Goal: Transaction & Acquisition: Purchase product/service

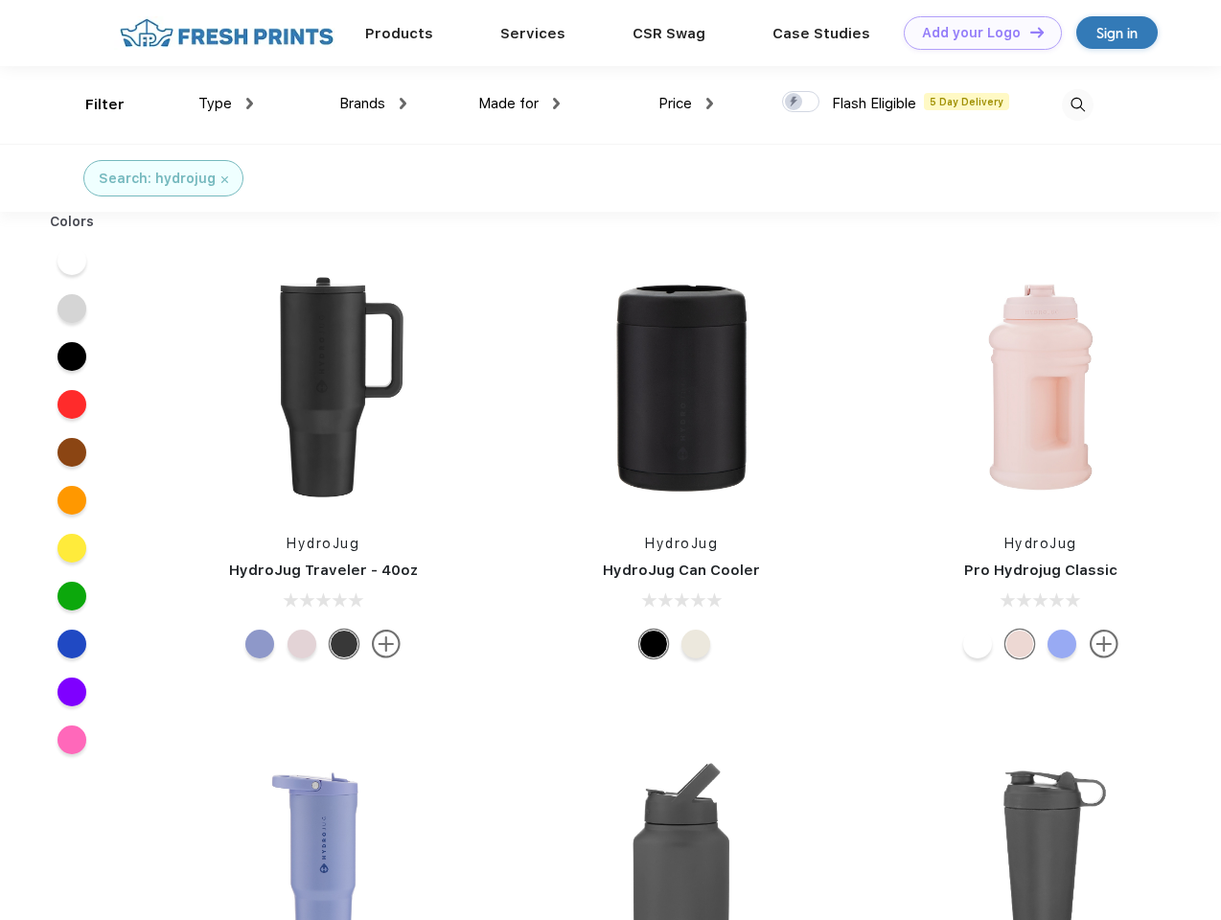
click at [975, 33] on link "Add your Logo Design Tool" at bounding box center [982, 33] width 158 height 34
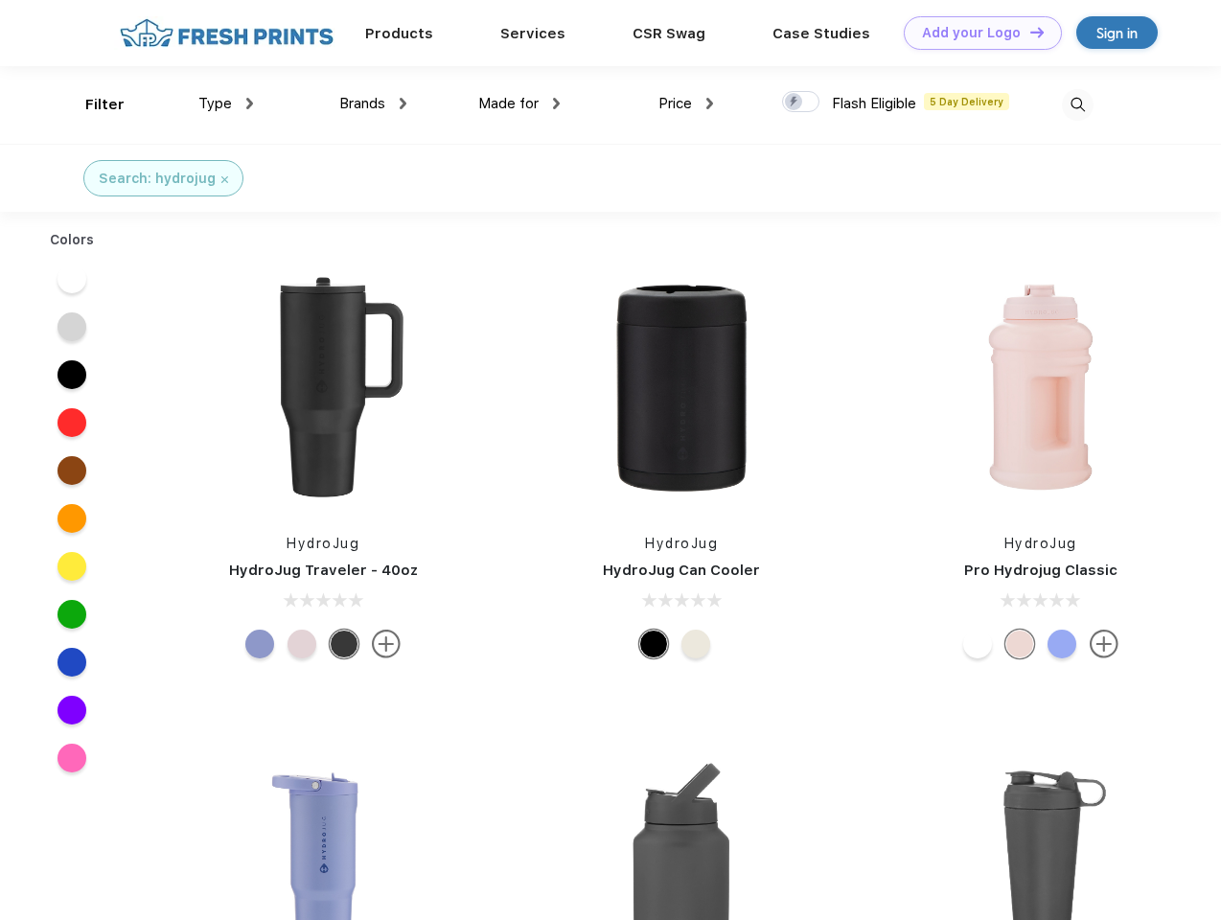
click at [0, 0] on div "Design Tool" at bounding box center [0, 0] width 0 height 0
click at [1028, 32] on link "Add your Logo Design Tool" at bounding box center [982, 33] width 158 height 34
click at [92, 104] on div "Filter" at bounding box center [104, 105] width 39 height 22
click at [226, 103] on span "Type" at bounding box center [215, 103] width 34 height 17
click at [373, 103] on span "Brands" at bounding box center [362, 103] width 46 height 17
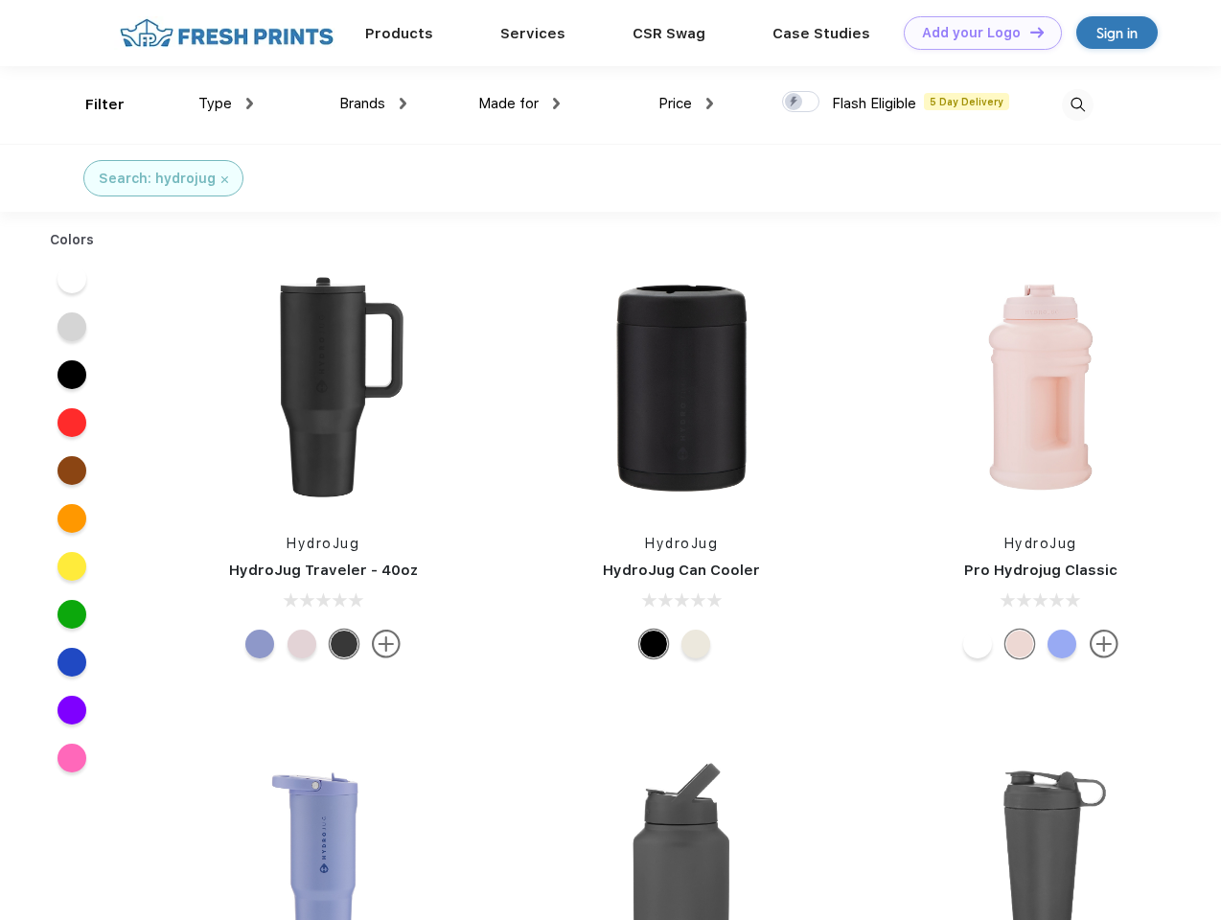
click at [519, 103] on span "Made for" at bounding box center [508, 103] width 60 height 17
click at [686, 103] on span "Price" at bounding box center [675, 103] width 34 height 17
click at [801, 103] on div at bounding box center [800, 101] width 37 height 21
click at [794, 103] on input "checkbox" at bounding box center [788, 96] width 12 height 12
click at [1077, 104] on img at bounding box center [1078, 105] width 32 height 32
